Goal: Browse casually

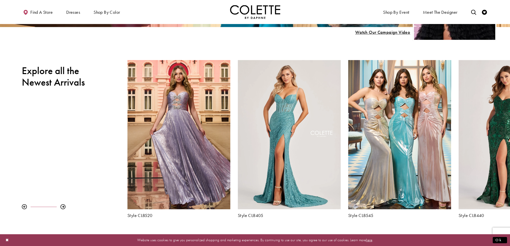
scroll to position [201, 0]
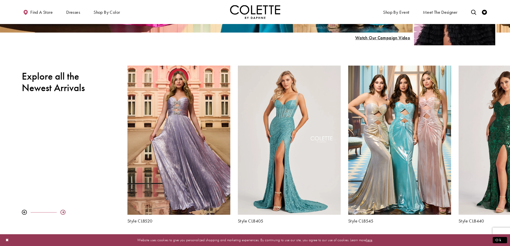
click at [61, 212] on div at bounding box center [62, 212] width 5 height 5
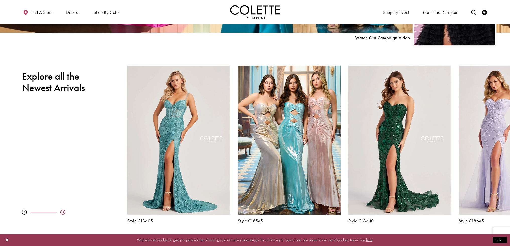
click at [61, 212] on div at bounding box center [62, 212] width 5 height 5
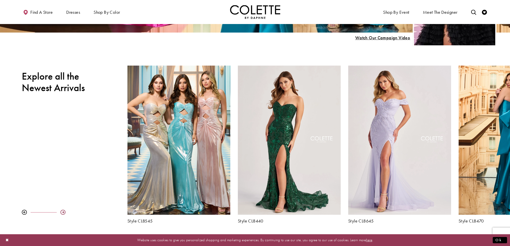
click at [61, 212] on div at bounding box center [62, 212] width 5 height 5
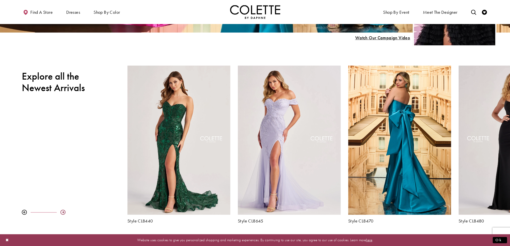
click at [61, 212] on div at bounding box center [62, 212] width 5 height 5
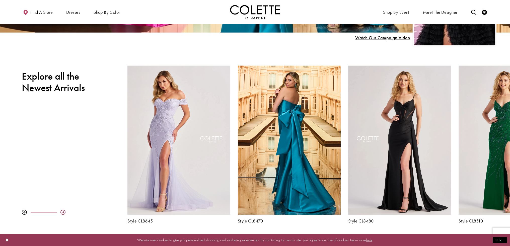
click at [61, 212] on div at bounding box center [62, 212] width 5 height 5
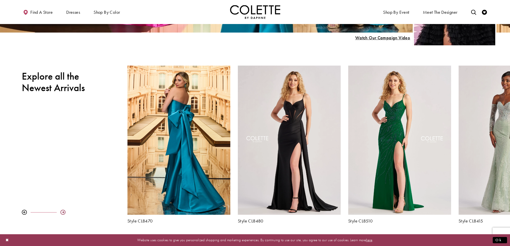
click at [61, 212] on div at bounding box center [62, 212] width 5 height 5
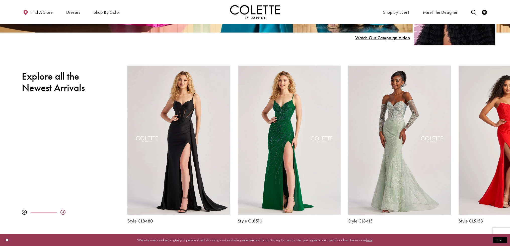
click at [61, 212] on div at bounding box center [62, 212] width 5 height 5
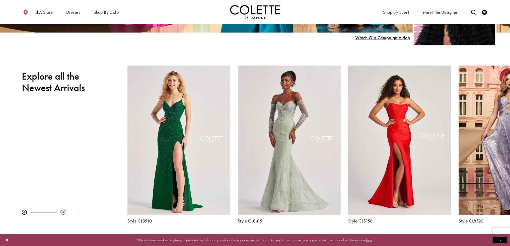
click at [61, 212] on div at bounding box center [62, 212] width 5 height 5
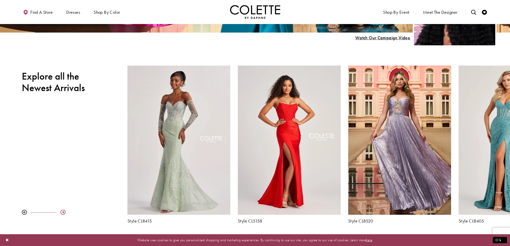
click at [61, 212] on div at bounding box center [62, 212] width 5 height 5
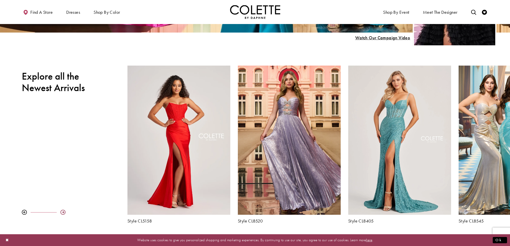
click at [61, 212] on div at bounding box center [62, 212] width 5 height 5
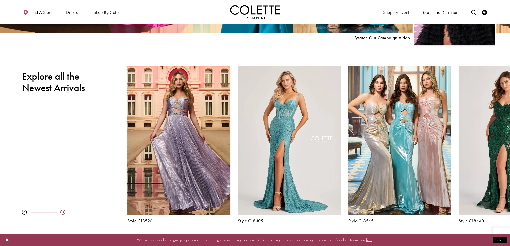
click at [61, 212] on div at bounding box center [62, 212] width 5 height 5
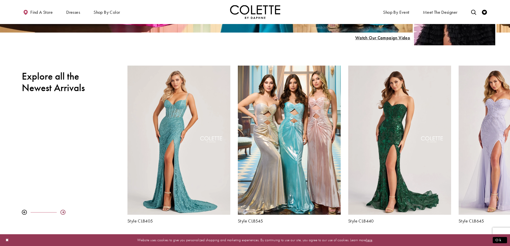
click at [61, 212] on div at bounding box center [62, 212] width 5 height 5
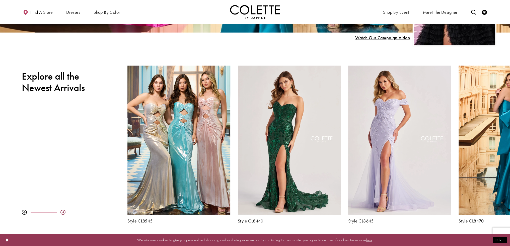
click at [61, 212] on div at bounding box center [62, 212] width 5 height 5
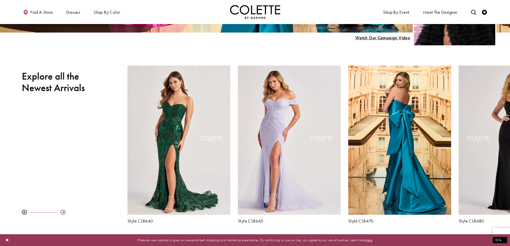
click at [61, 212] on div at bounding box center [62, 212] width 5 height 5
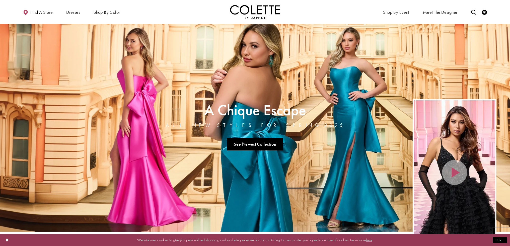
scroll to position [0, 0]
